Goal: Task Accomplishment & Management: Use online tool/utility

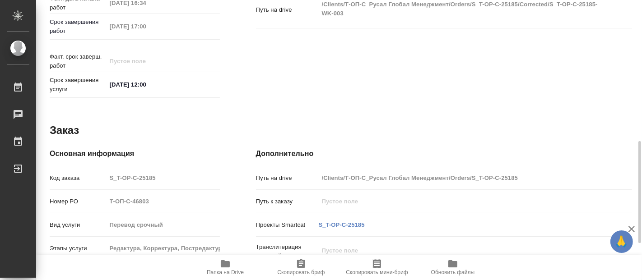
scroll to position [490, 0]
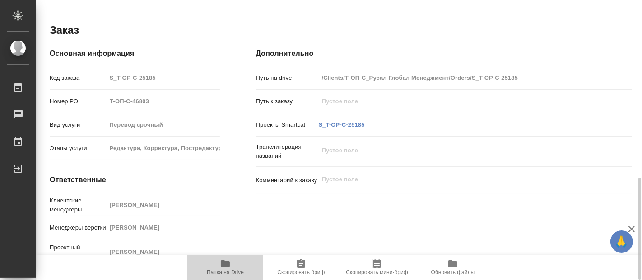
click at [220, 268] on icon "button" at bounding box center [225, 264] width 11 height 11
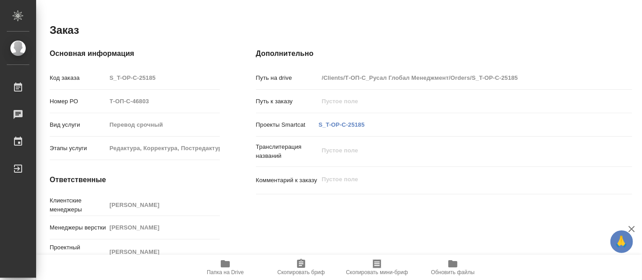
click at [131, 117] on body "🙏 .cls-1 fill:#fff; AWATERA [PERSON_NAME] 0 Чаты График Выйти S_T-OP-C-25185-WK…" at bounding box center [321, 140] width 642 height 280
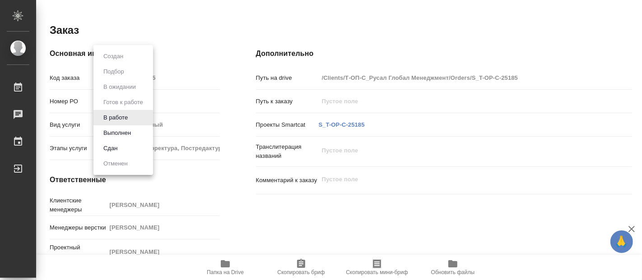
scroll to position [0, 0]
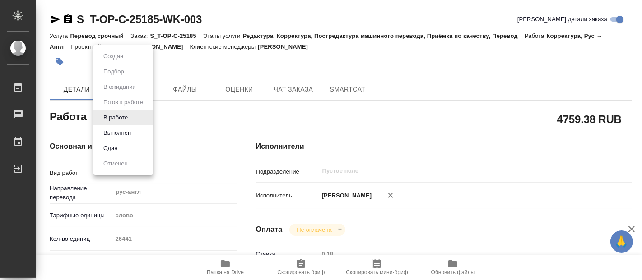
click at [127, 130] on button "Выполнен" at bounding box center [117, 133] width 33 height 10
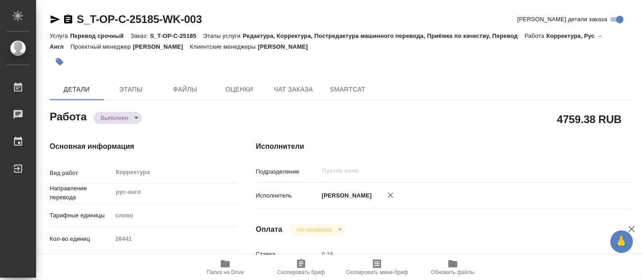
type textarea "x"
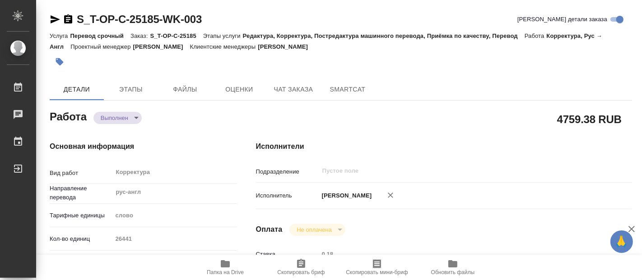
type textarea "x"
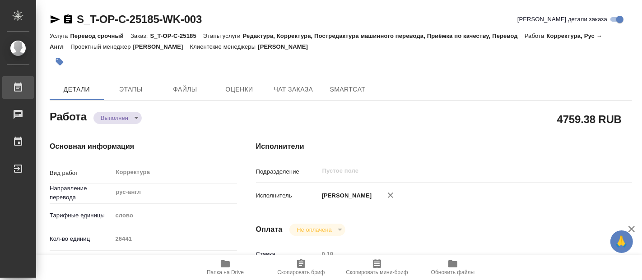
type textarea "x"
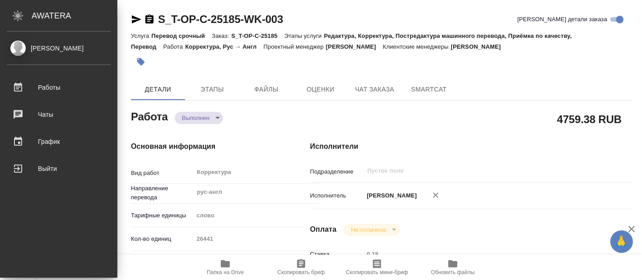
type textarea "x"
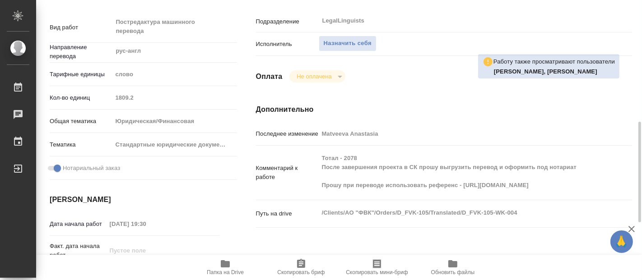
scroll to position [201, 0]
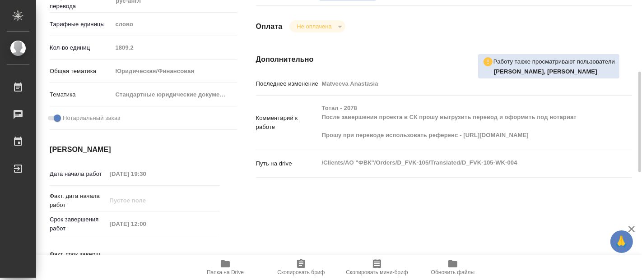
click at [222, 265] on icon "button" at bounding box center [225, 264] width 9 height 7
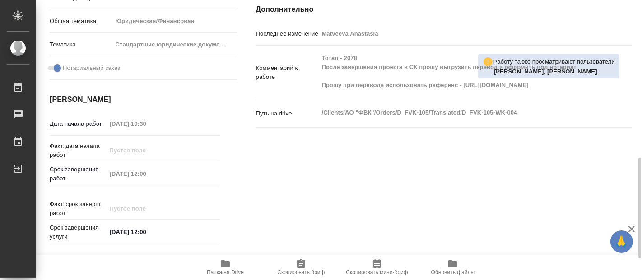
scroll to position [301, 0]
